Goal: Information Seeking & Learning: Learn about a topic

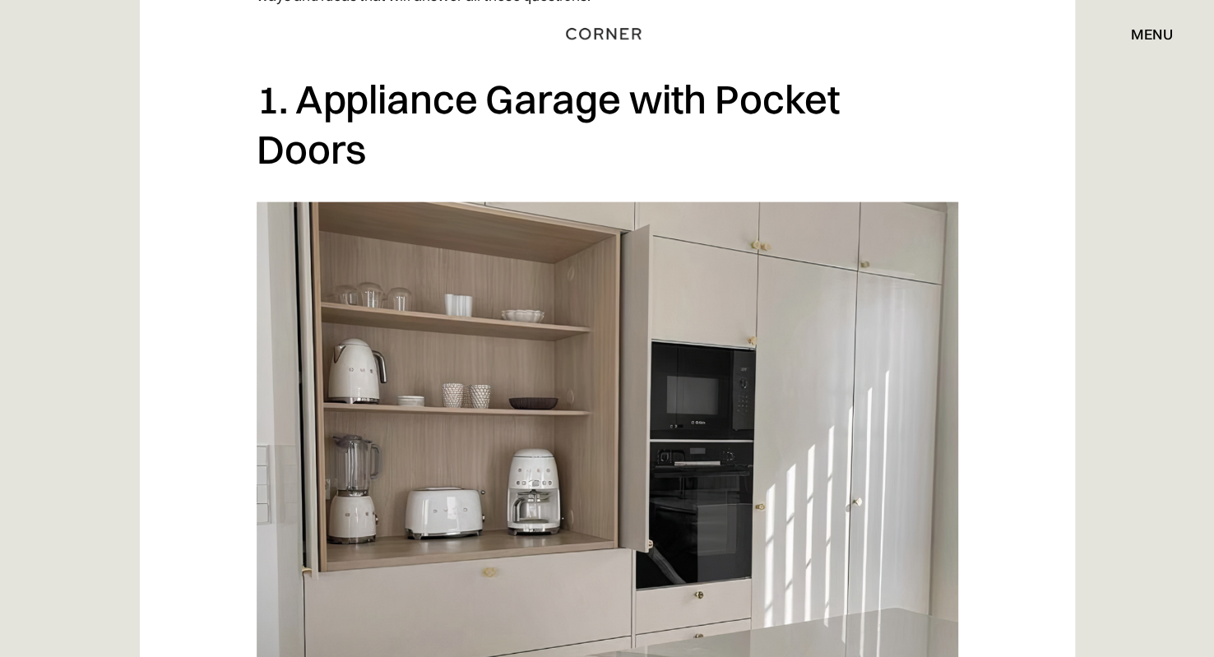
scroll to position [1234, 0]
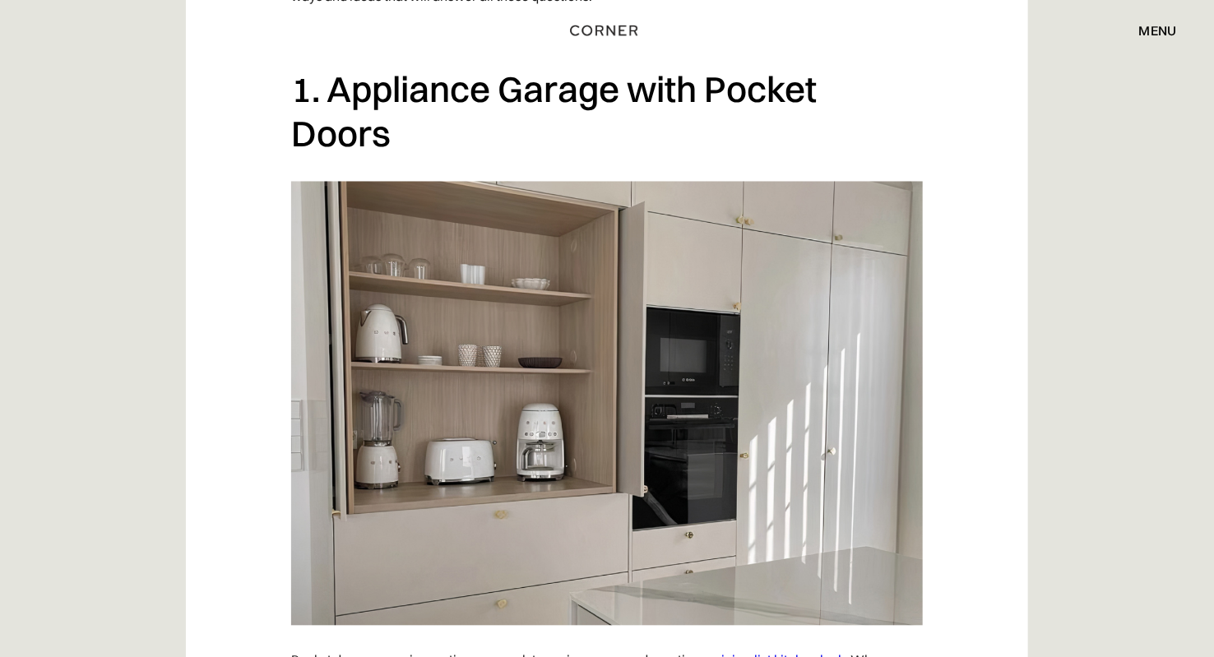
drag, startPoint x: 1133, startPoint y: 431, endPoint x: 1103, endPoint y: 446, distance: 33.1
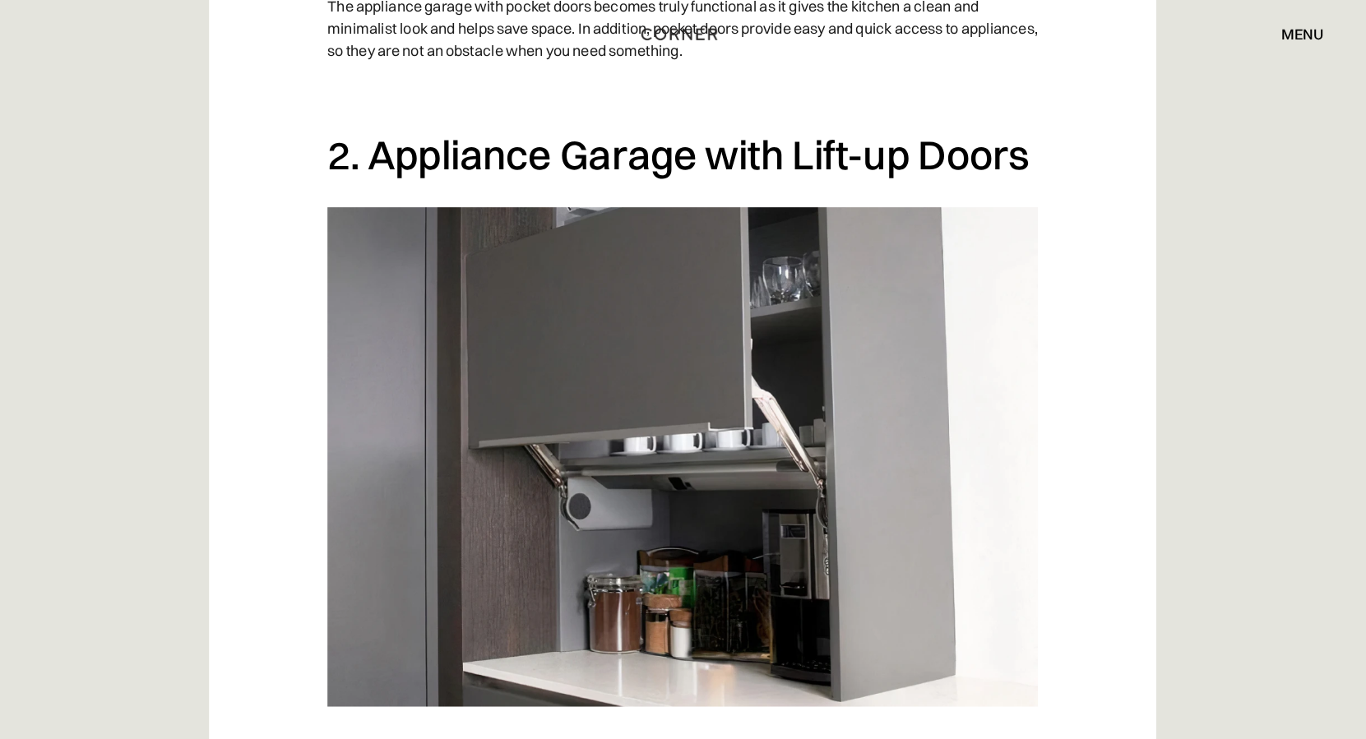
scroll to position [1965, 0]
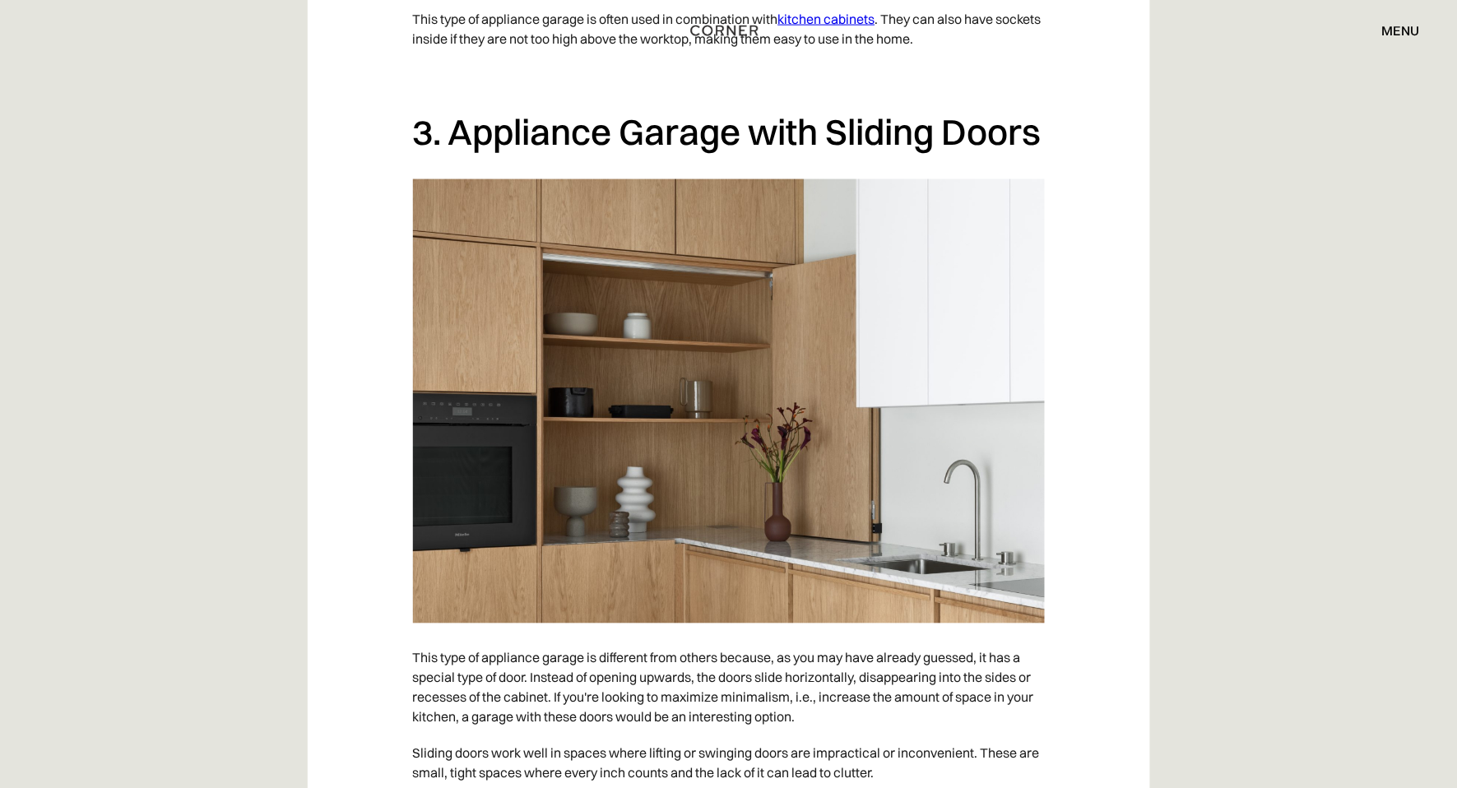
scroll to position [2732, 0]
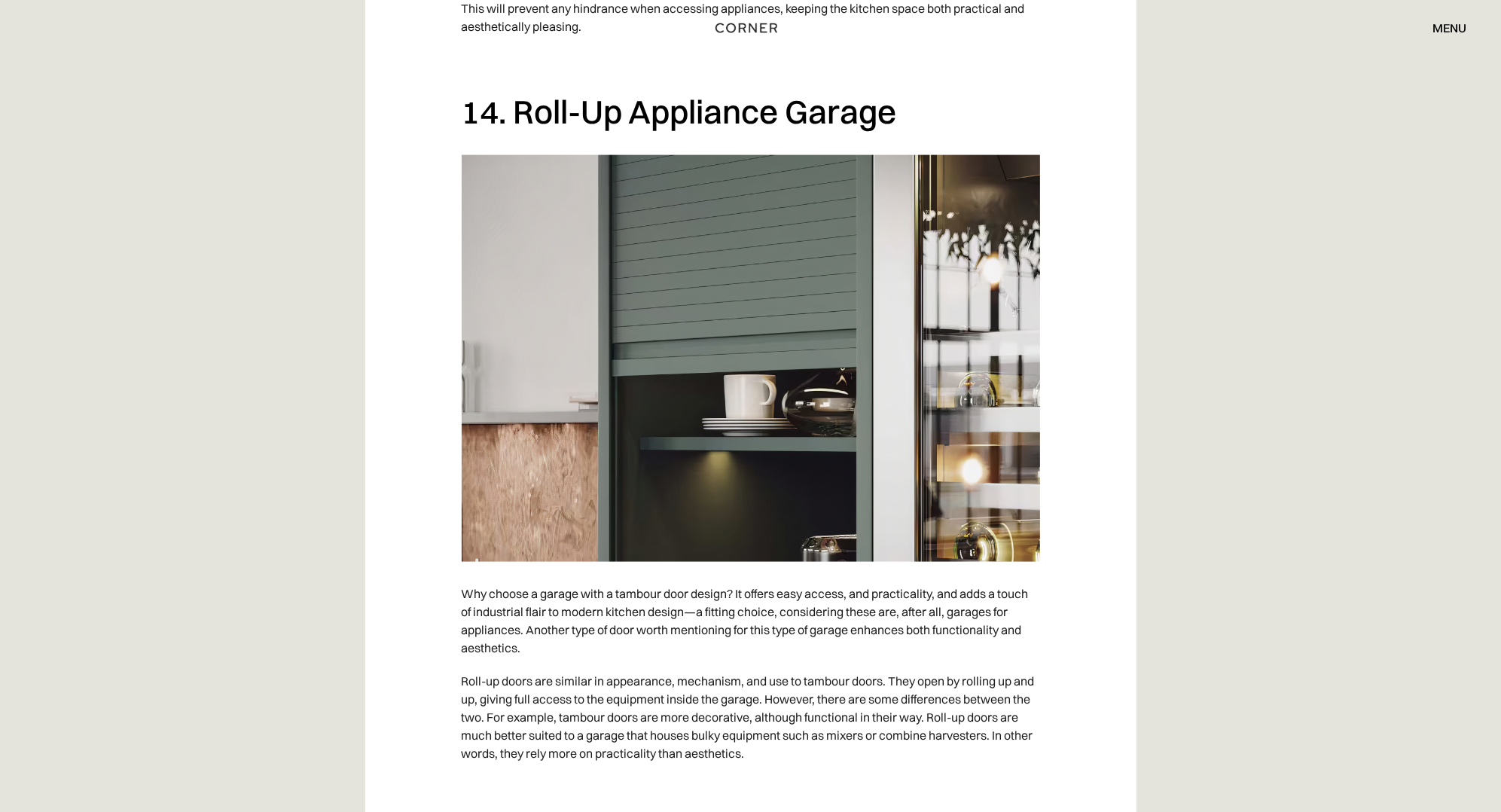
scroll to position [10206, 0]
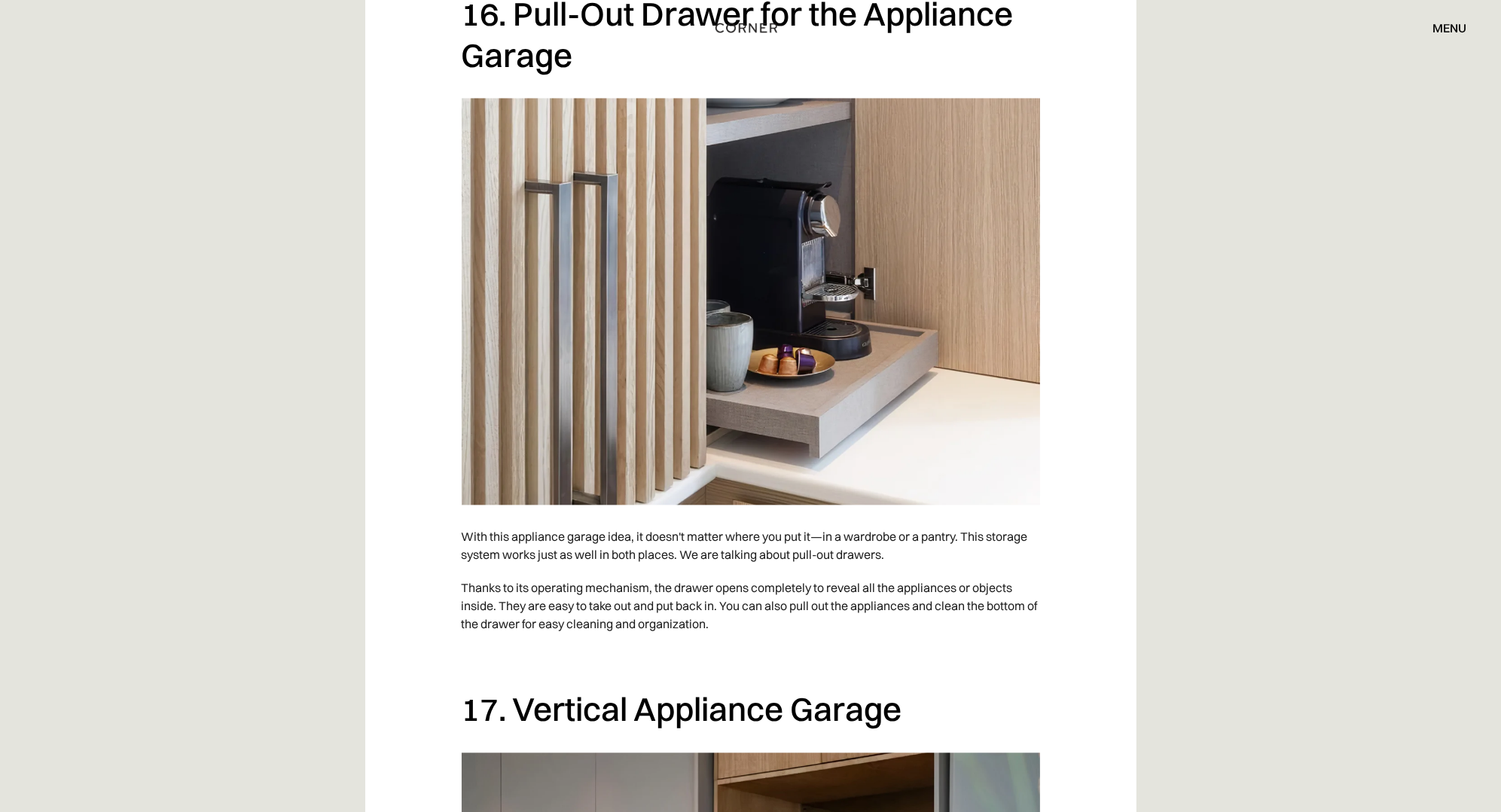
scroll to position [11788, 0]
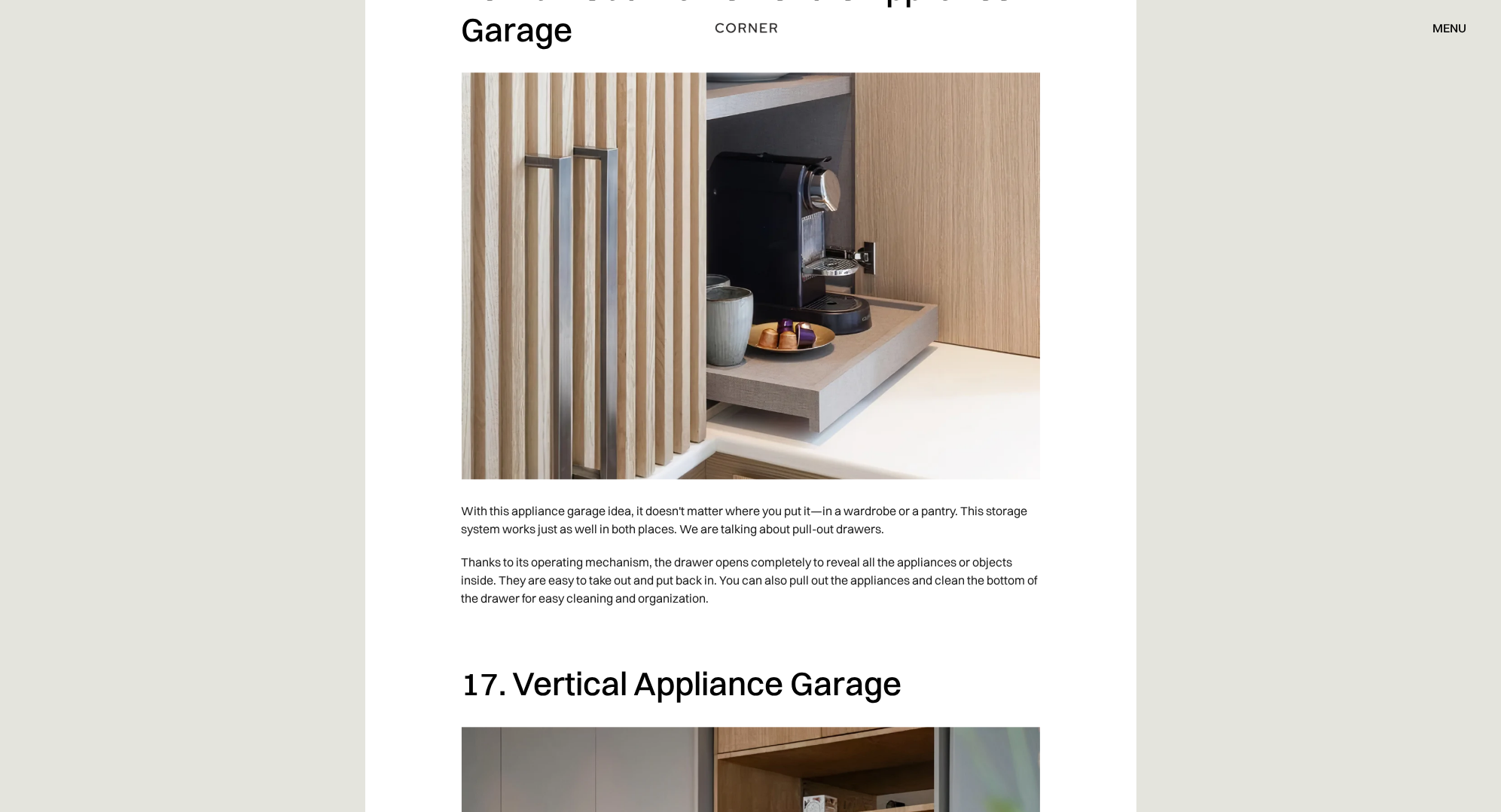
drag, startPoint x: 1394, startPoint y: 528, endPoint x: 1382, endPoint y: 558, distance: 32.3
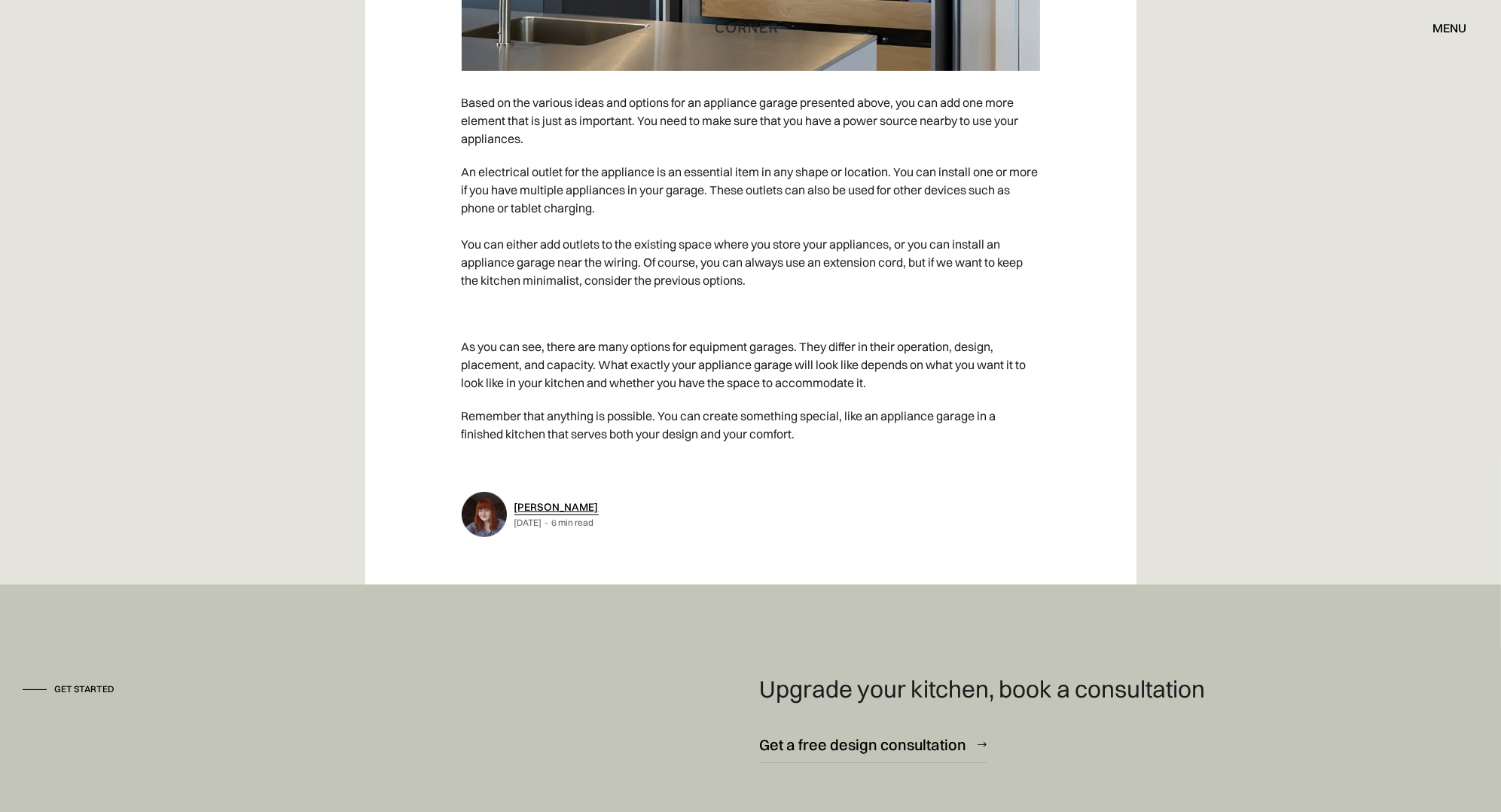
scroll to position [15289, 0]
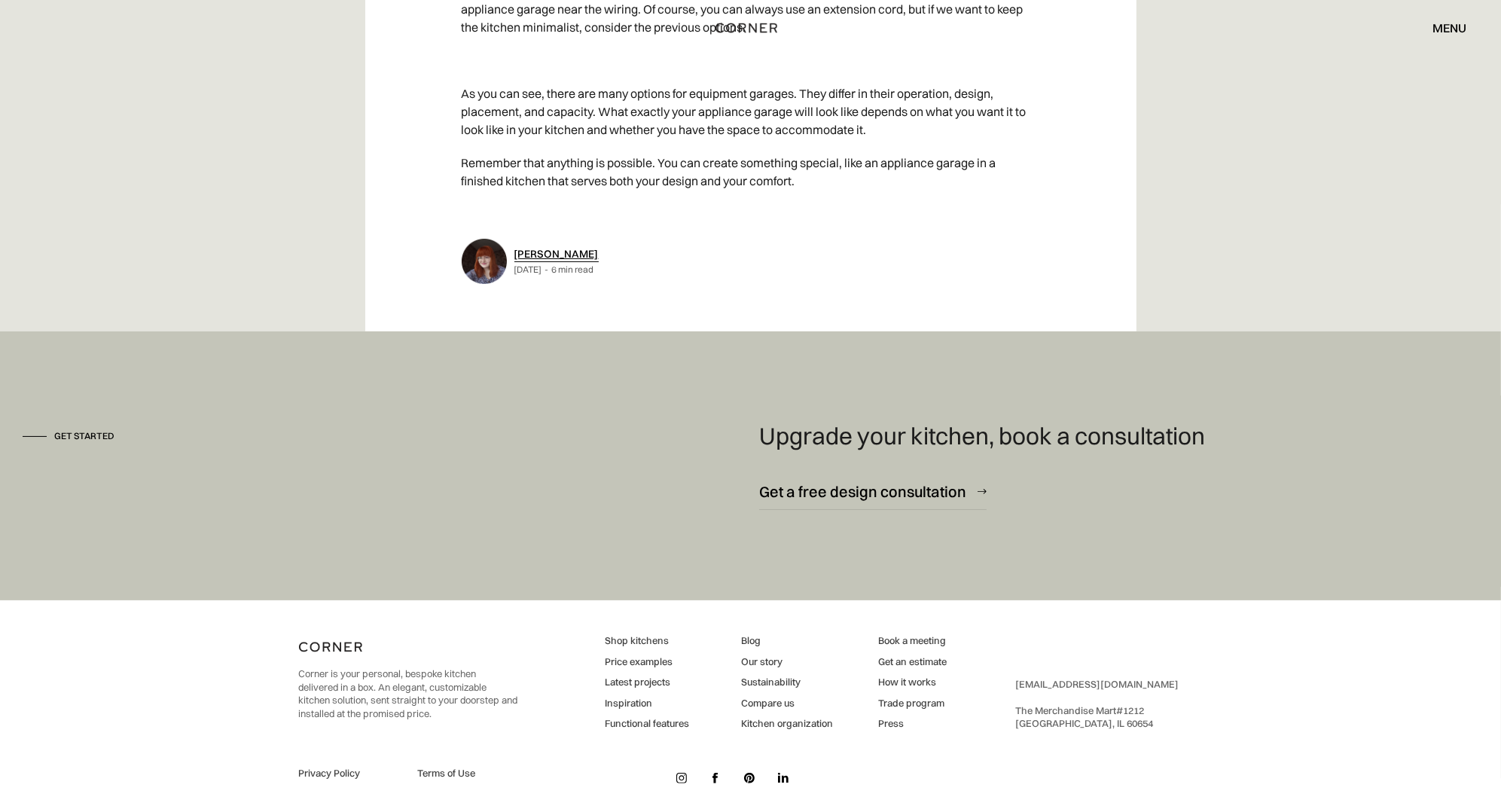
drag, startPoint x: 1072, startPoint y: 300, endPoint x: 956, endPoint y: 111, distance: 221.8
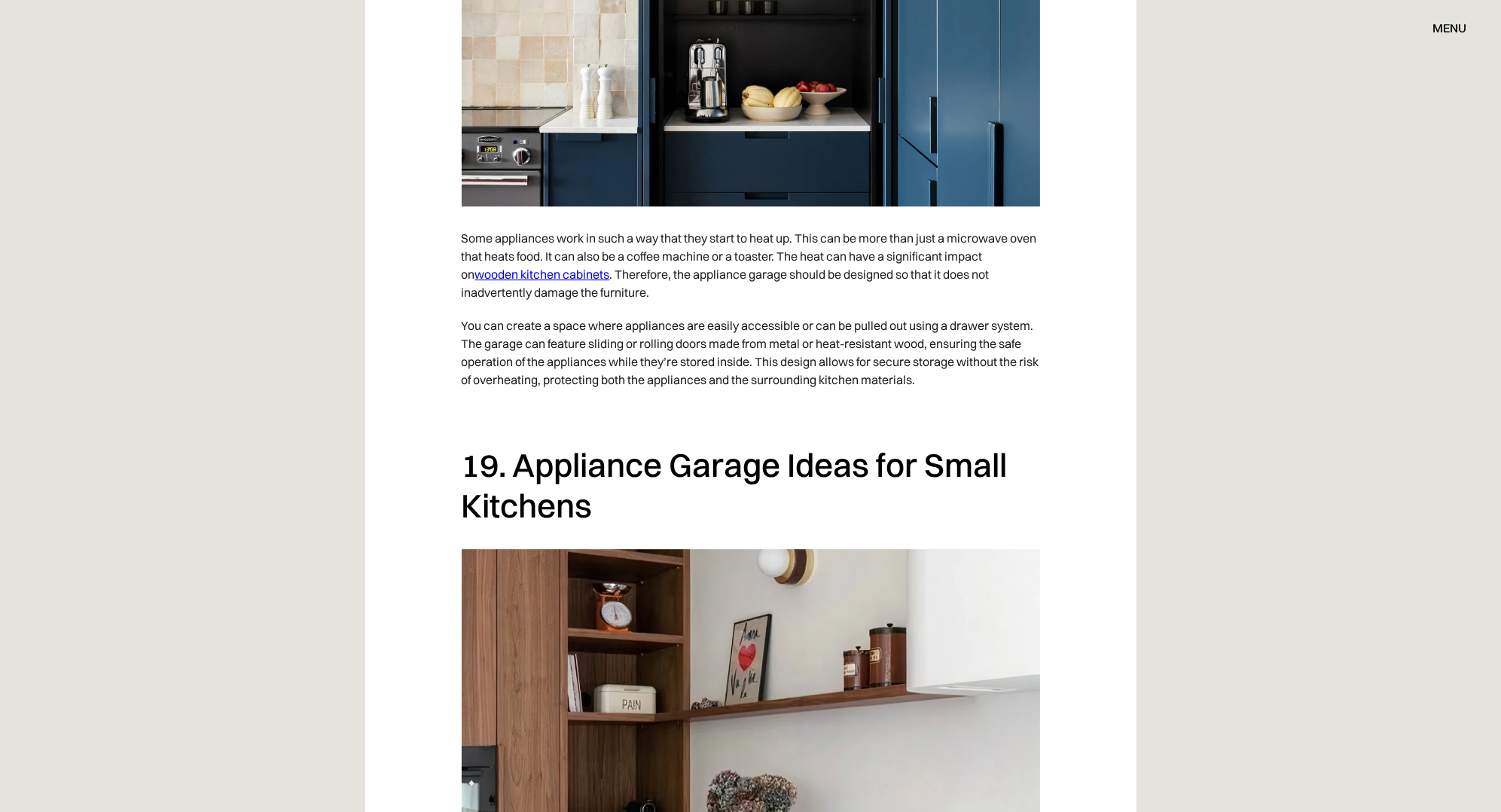
scroll to position [13369, 0]
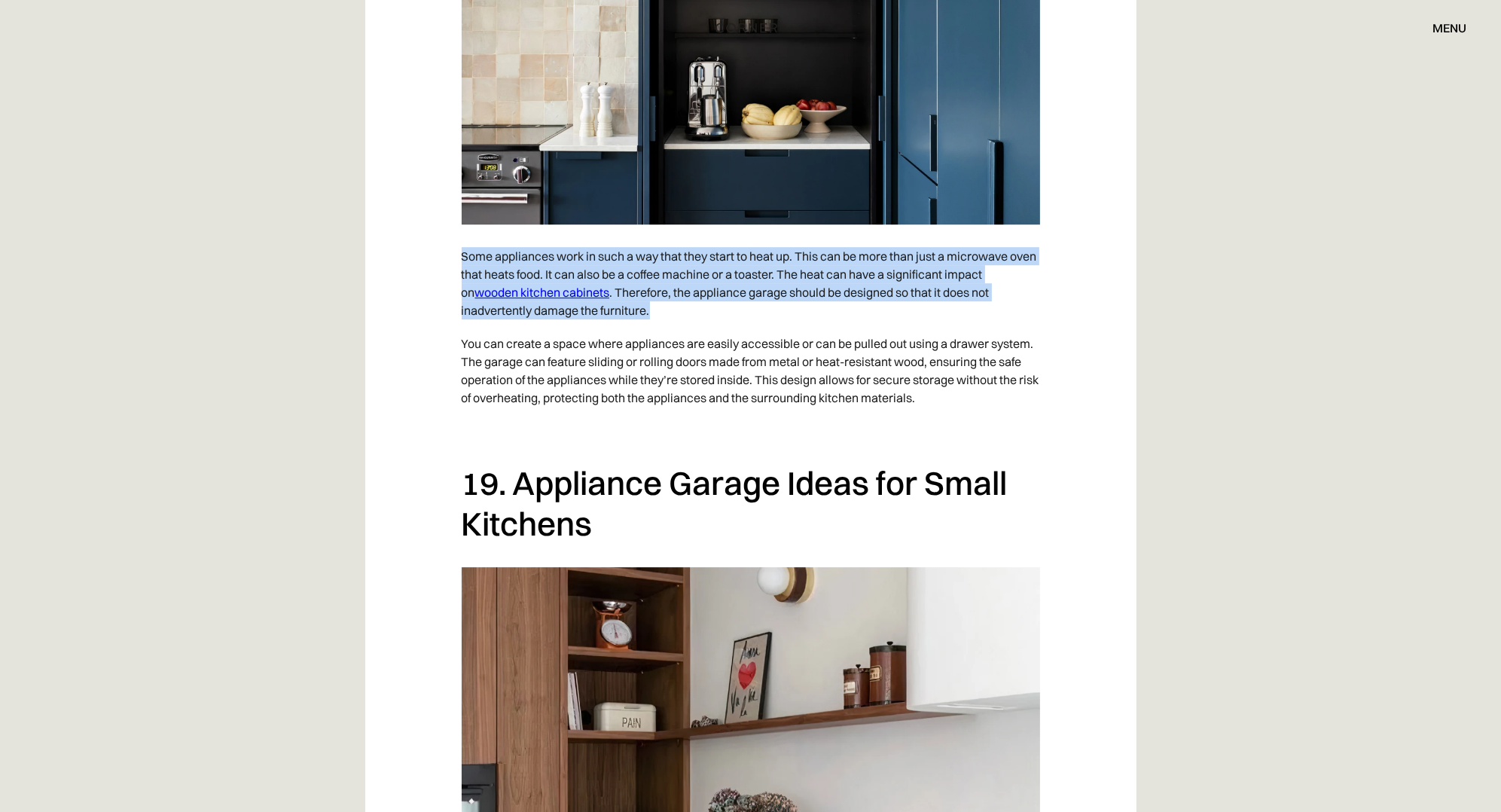
drag, startPoint x: 484, startPoint y: 385, endPoint x: 1028, endPoint y: 438, distance: 546.6
click at [1000, 327] on p "Some appliances work in such a way that they start to heat up. This can be more…" at bounding box center [751, 283] width 579 height 87
copy p "Some appliances work in such a way that they start to heat up. This can be more…"
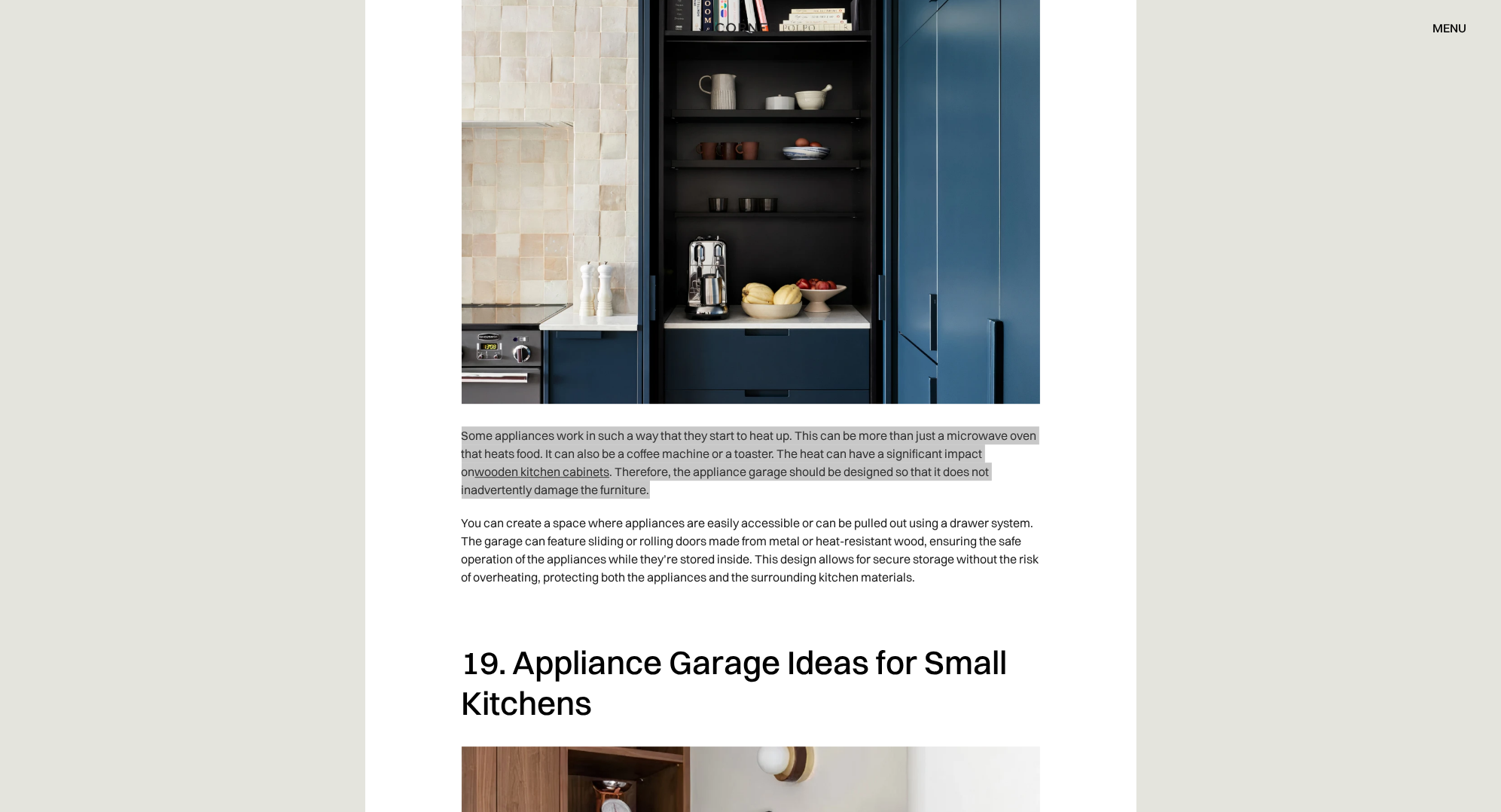
scroll to position [12917, 0]
